Goal: Information Seeking & Learning: Learn about a topic

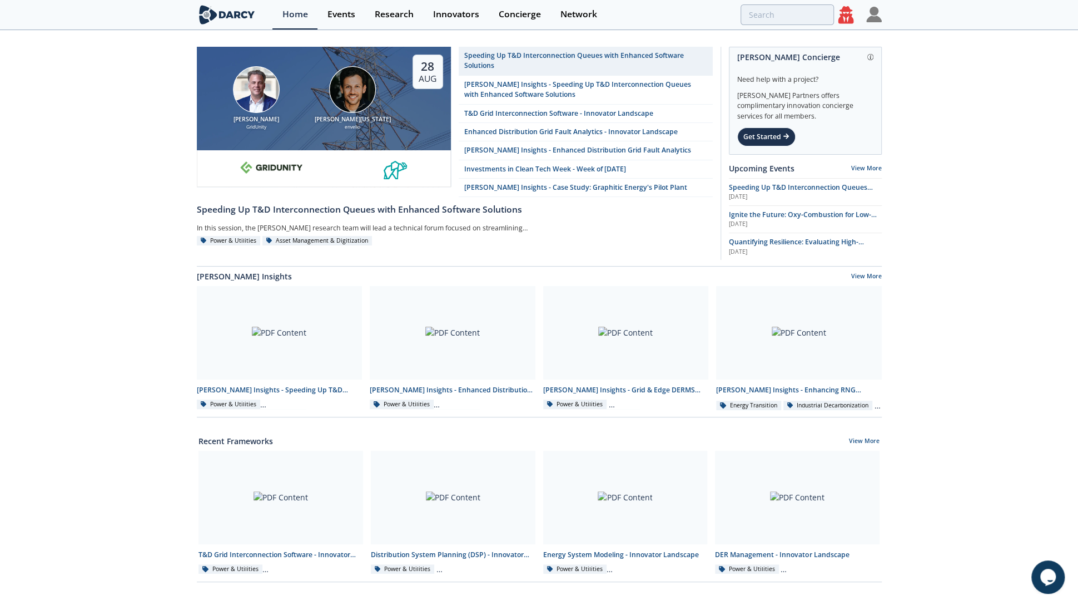
click at [419, 71] on div "28" at bounding box center [428, 66] width 18 height 14
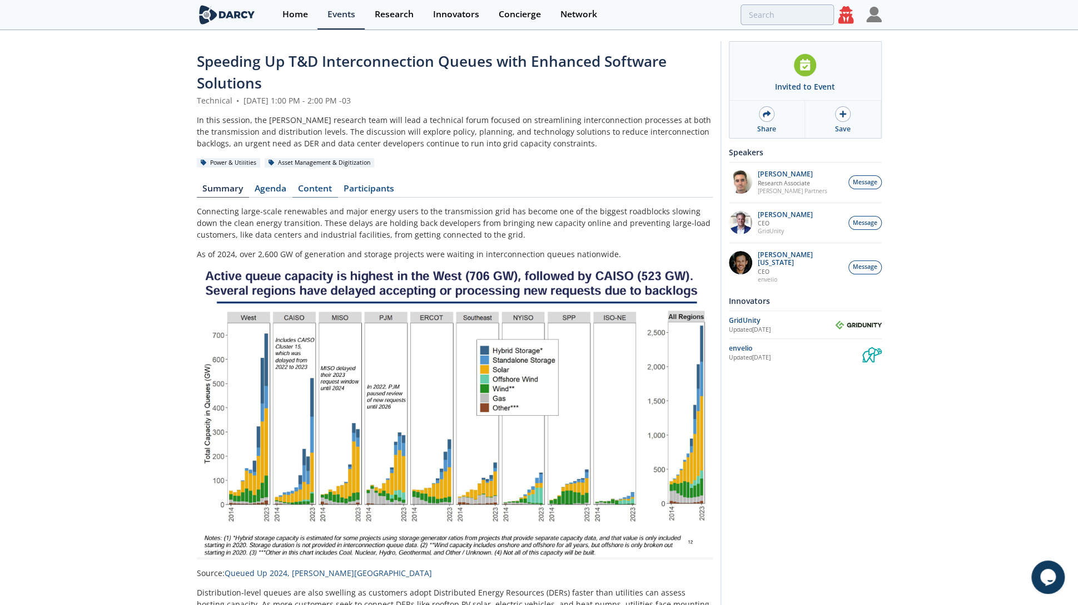
click at [309, 189] on link "Content" at bounding box center [316, 190] width 46 height 13
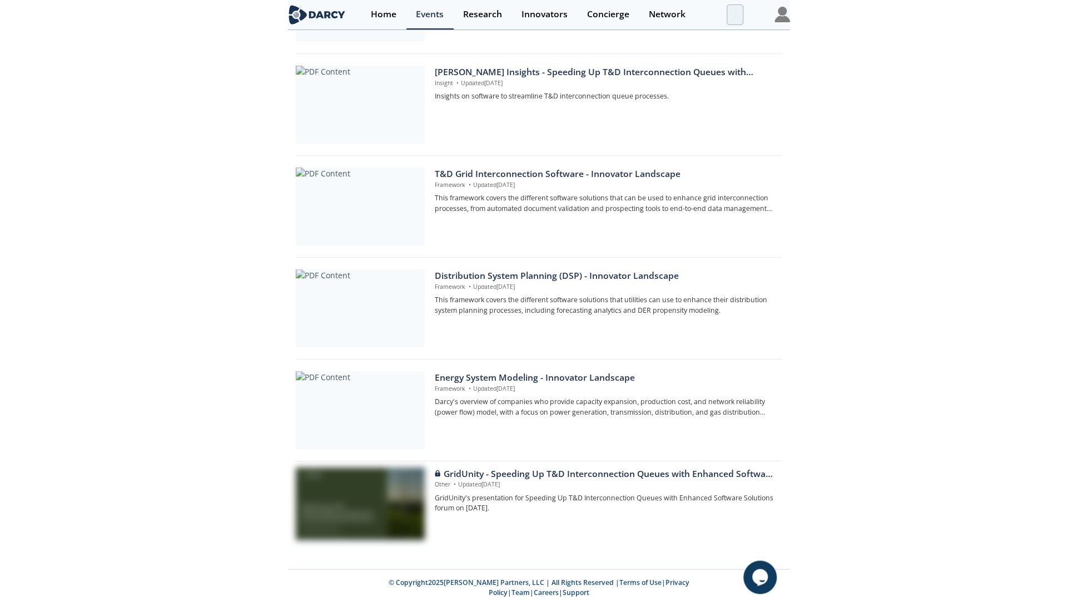
scroll to position [235, 0]
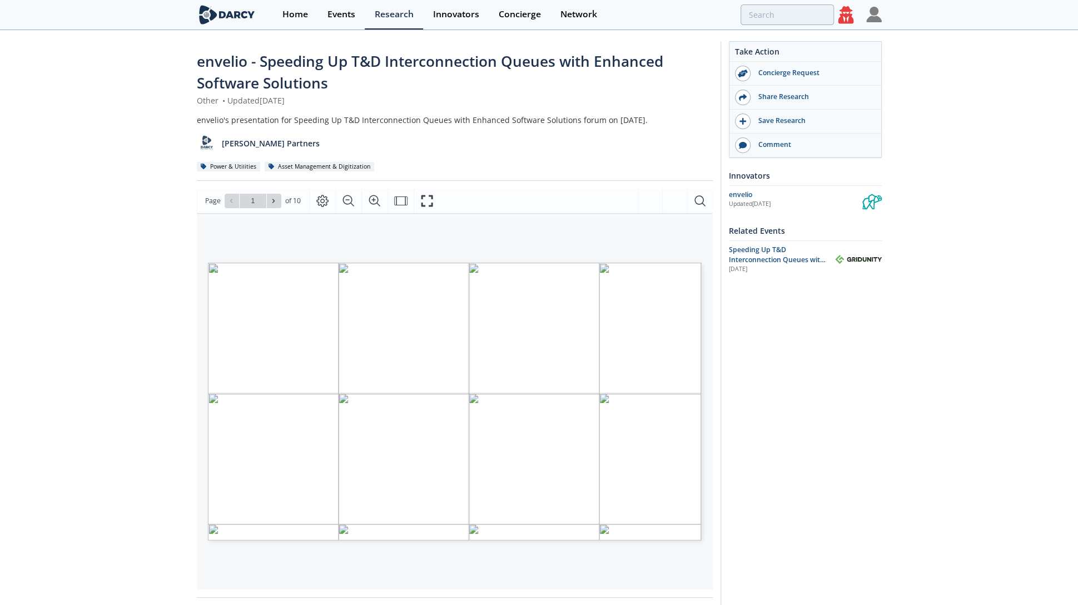
click at [502, 141] on div "[PERSON_NAME] Partners" at bounding box center [455, 139] width 516 height 27
click at [502, 14] on icon at bounding box center [847, 14] width 16 height 17
